Goal: Submit feedback/report problem

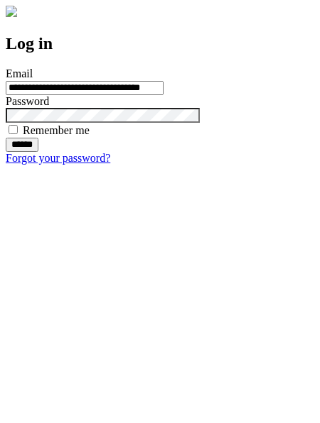
type input "**********"
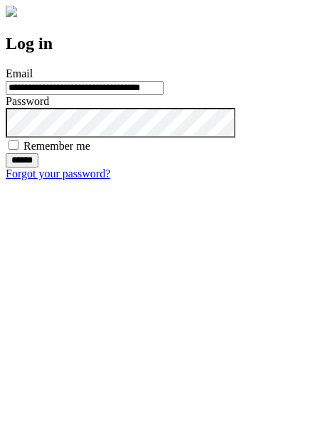
click at [38, 168] on input "******" at bounding box center [22, 160] width 33 height 14
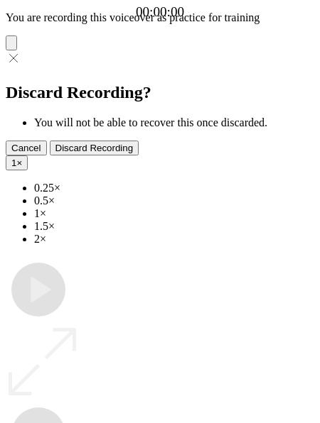
type input "**********"
